Goal: Task Accomplishment & Management: Use online tool/utility

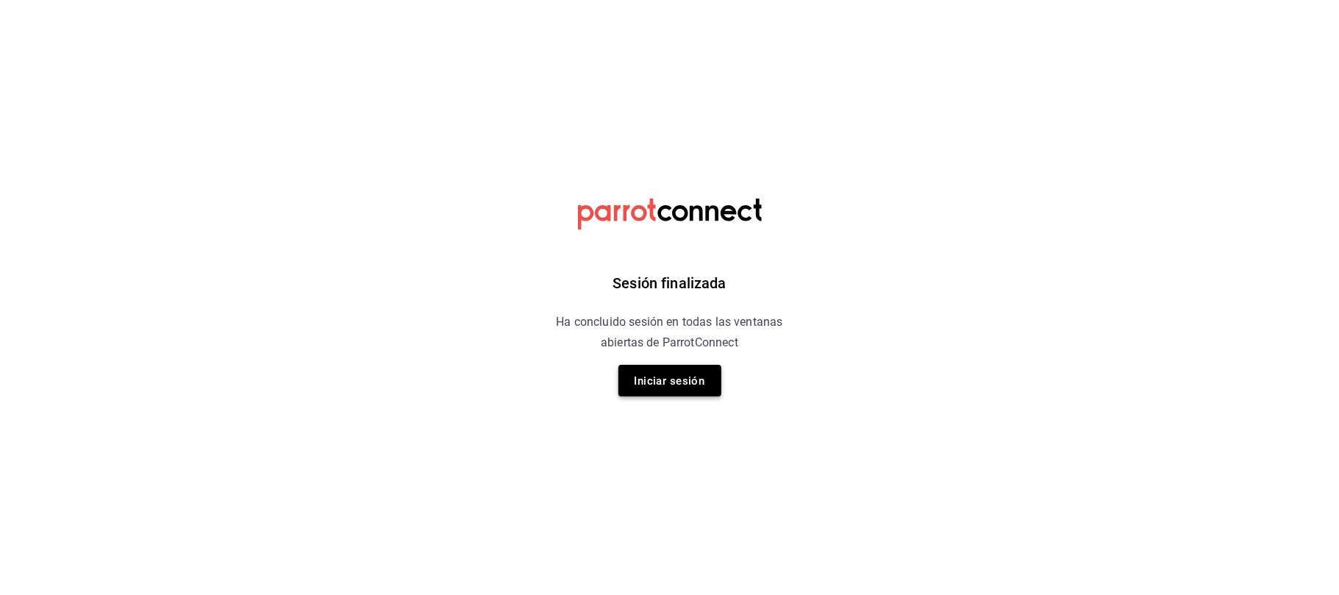
click at [649, 383] on font "Iniciar sesión" at bounding box center [670, 380] width 71 height 13
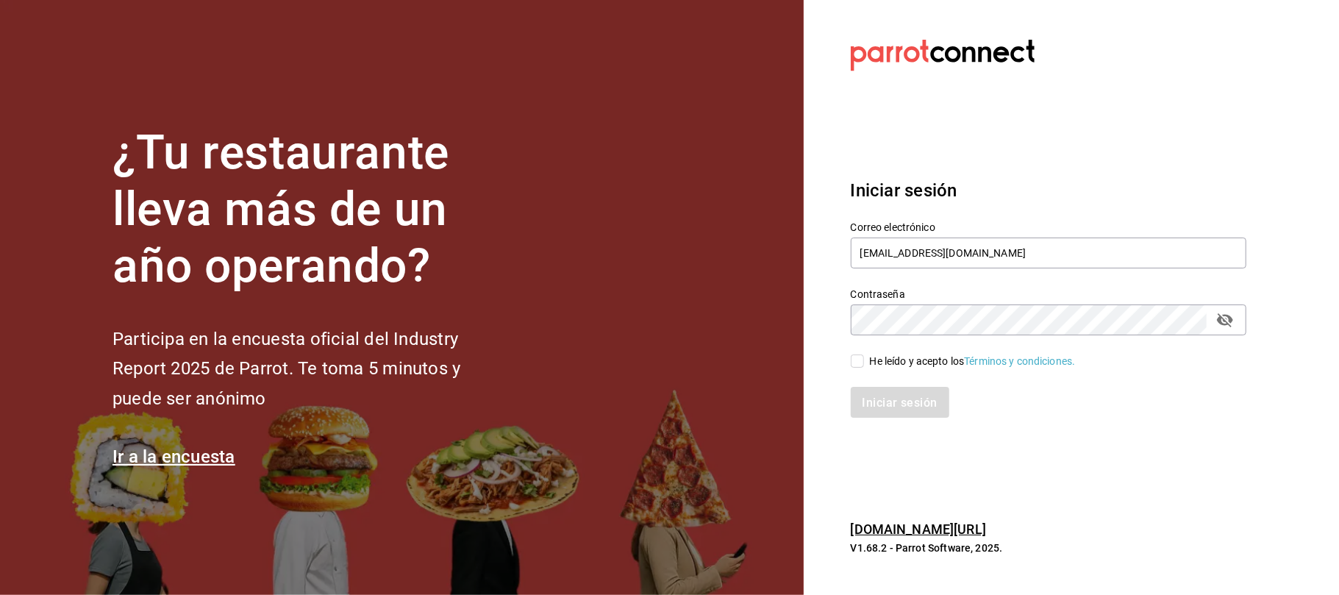
click at [857, 371] on div "Iniciar sesión" at bounding box center [1039, 393] width 413 height 49
click at [863, 359] on input "He leído y acepto los Términos y condiciones." at bounding box center [857, 360] width 13 height 13
checkbox input "true"
click at [924, 401] on font "Iniciar sesión" at bounding box center [900, 402] width 75 height 14
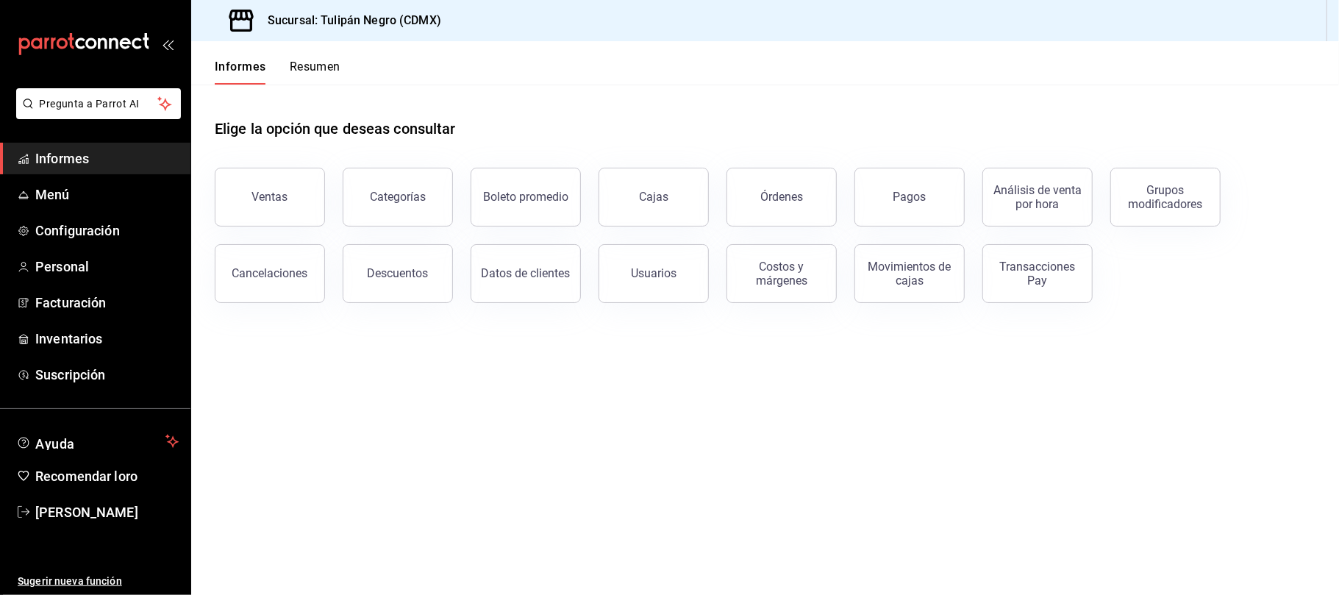
click at [598, 454] on main "Elige la opción que deseas consultar Ventas Categorías Boleto promedio Cajas Ór…" at bounding box center [765, 340] width 1148 height 510
